Goal: Check status

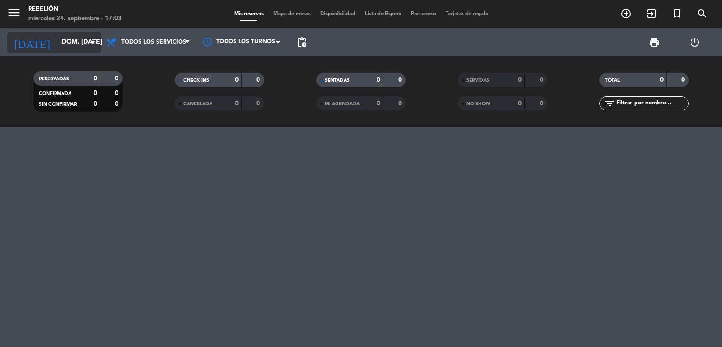
click at [63, 42] on input "dom. [DATE]" at bounding box center [101, 42] width 89 height 17
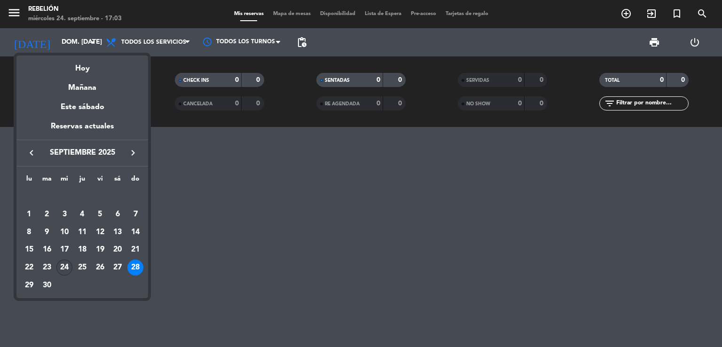
click at [63, 270] on div "24" at bounding box center [64, 268] width 16 height 16
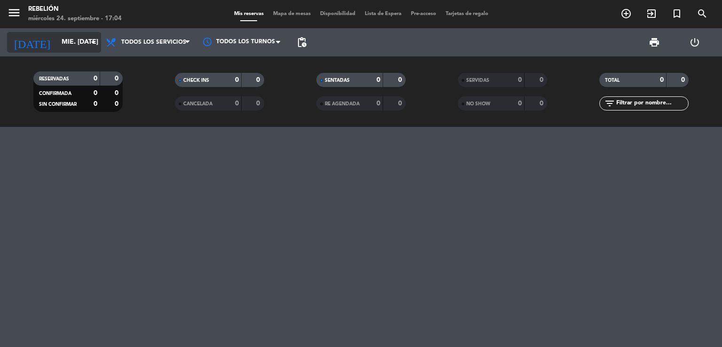
click at [57, 40] on input "mié. [DATE]" at bounding box center [101, 42] width 89 height 17
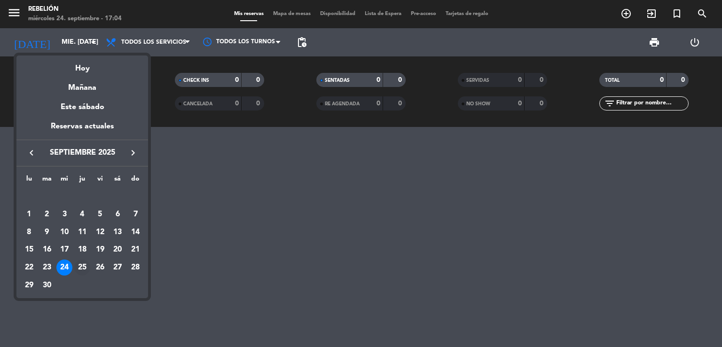
click at [82, 266] on div "25" at bounding box center [82, 268] width 16 height 16
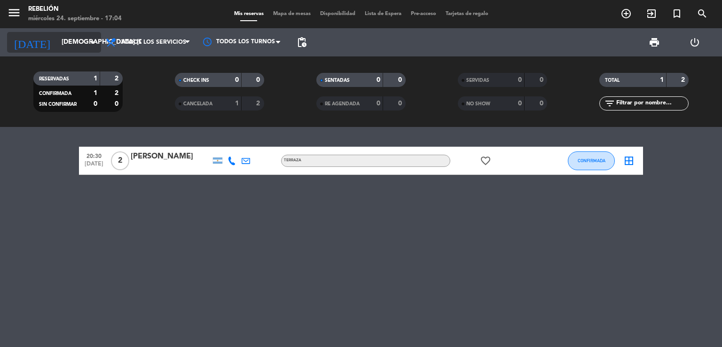
click at [69, 41] on input "[DEMOGRAPHIC_DATA] [DATE]" at bounding box center [101, 42] width 89 height 17
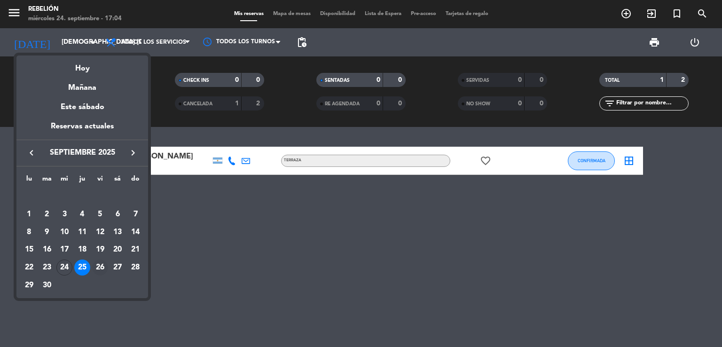
click at [102, 268] on div "26" at bounding box center [100, 268] width 16 height 16
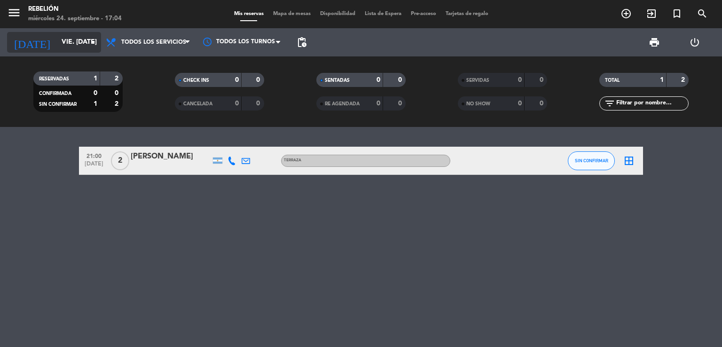
click at [57, 34] on input "vie. [DATE]" at bounding box center [101, 42] width 89 height 17
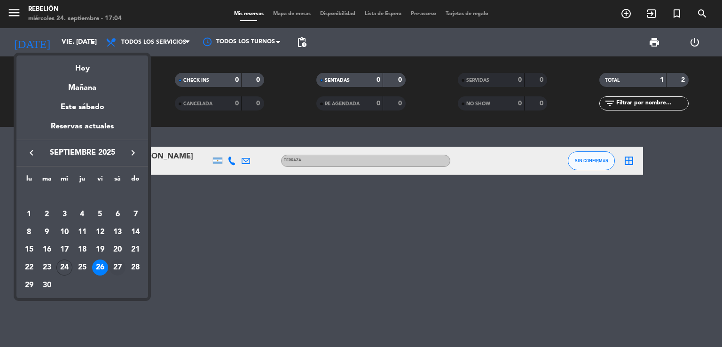
click at [117, 270] on div "27" at bounding box center [118, 268] width 16 height 16
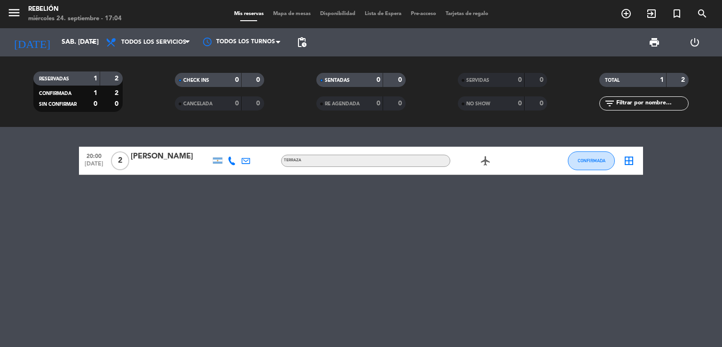
click at [443, 275] on div "20:00 [DATE] 2 [PERSON_NAME] Terraza airplanemode_active CONFIRMADA border_all" at bounding box center [361, 237] width 722 height 220
click at [61, 38] on input "sáb. [DATE]" at bounding box center [101, 42] width 89 height 17
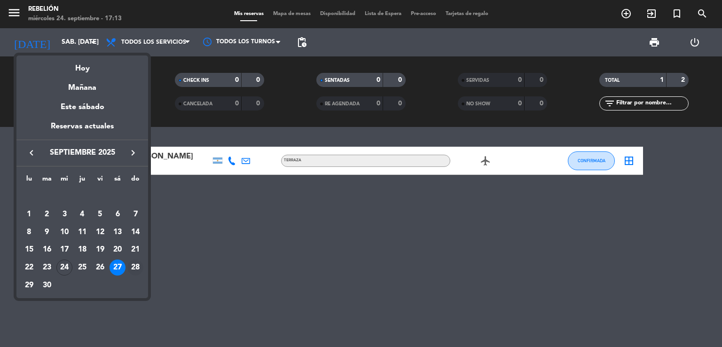
click at [137, 268] on div "28" at bounding box center [135, 268] width 16 height 16
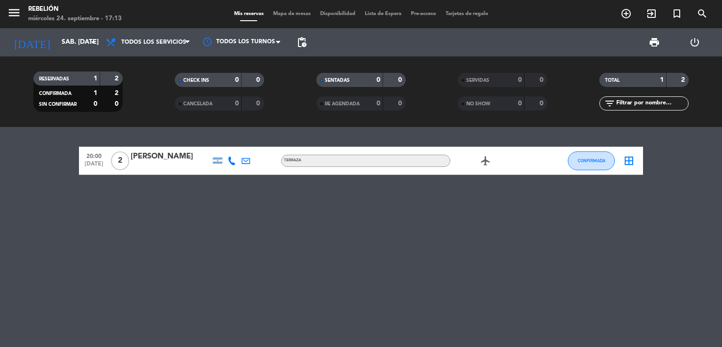
type input "dom. [DATE]"
